Goal: Task Accomplishment & Management: Manage account settings

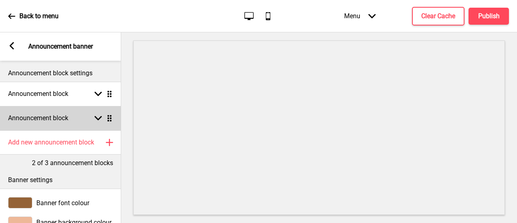
click at [87, 121] on div "Announcement block Arrow down Drag" at bounding box center [60, 118] width 121 height 24
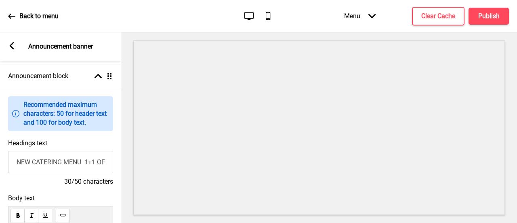
scroll to position [121, 0]
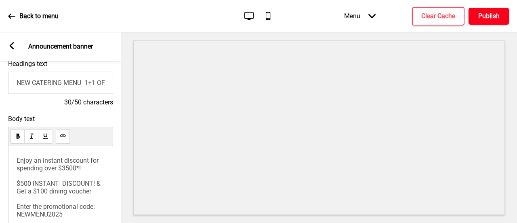
click at [489, 19] on h4 "Publish" at bounding box center [489, 16] width 21 height 9
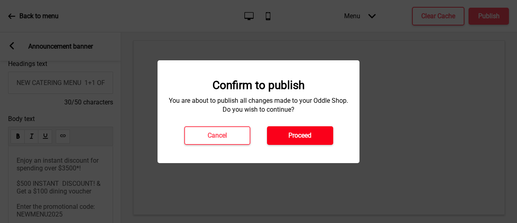
click at [308, 136] on h4 "Proceed" at bounding box center [300, 135] width 23 height 9
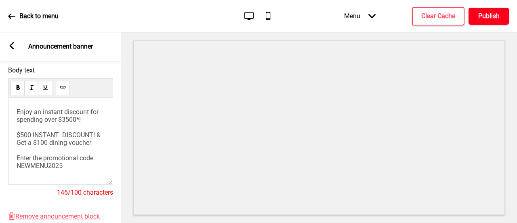
scroll to position [169, 0]
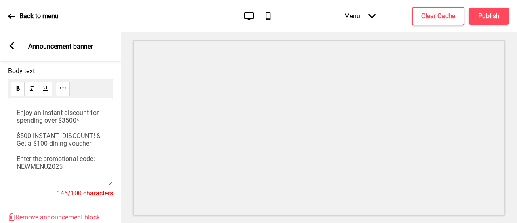
click at [16, 41] on div "Arrow left Announcement banner" at bounding box center [60, 46] width 121 height 28
click at [11, 45] on icon at bounding box center [12, 45] width 4 height 7
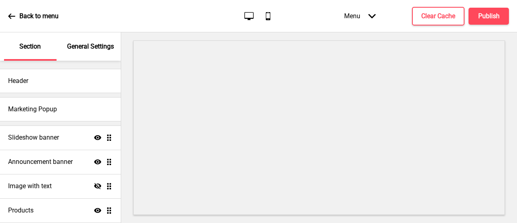
click at [8, 20] on div "Back to menu" at bounding box center [33, 16] width 51 height 22
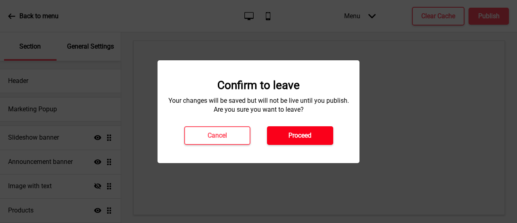
click at [298, 131] on h4 "Proceed" at bounding box center [300, 135] width 23 height 9
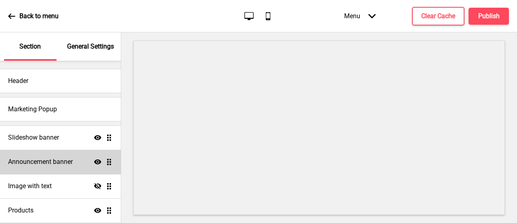
click at [51, 164] on h4 "Announcement banner" at bounding box center [40, 161] width 65 height 9
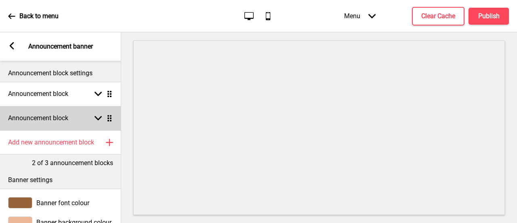
click at [97, 123] on div "Announcement block Arrow down Drag" at bounding box center [60, 118] width 121 height 24
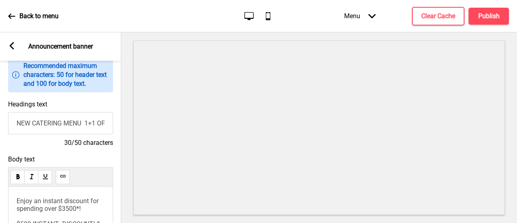
scroll to position [202, 0]
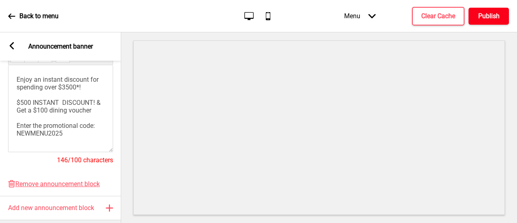
click at [486, 17] on h4 "Publish" at bounding box center [489, 16] width 21 height 9
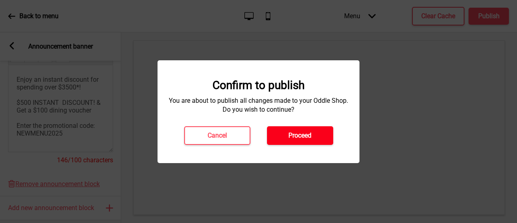
click at [323, 132] on button "Proceed" at bounding box center [300, 135] width 66 height 19
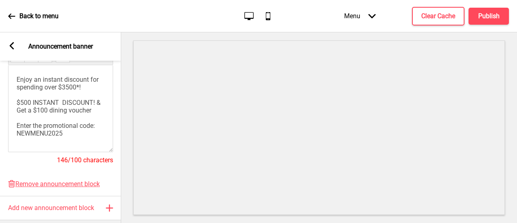
click at [15, 49] on div "Arrow left" at bounding box center [11, 46] width 7 height 9
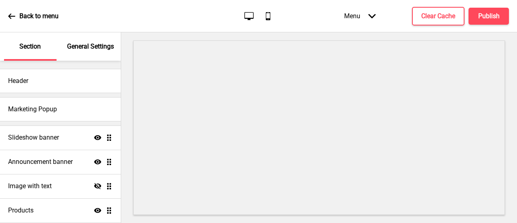
click at [10, 10] on div "Back to menu" at bounding box center [33, 16] width 51 height 22
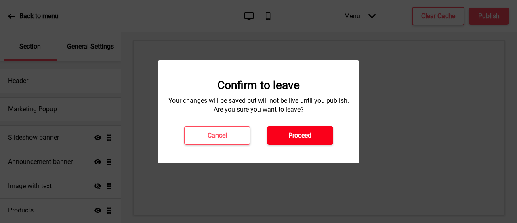
click at [281, 138] on button "Proceed" at bounding box center [300, 135] width 66 height 19
